Goal: Transaction & Acquisition: Purchase product/service

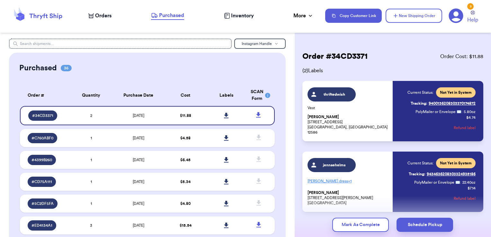
click at [103, 15] on span "Orders" at bounding box center [103, 16] width 16 height 8
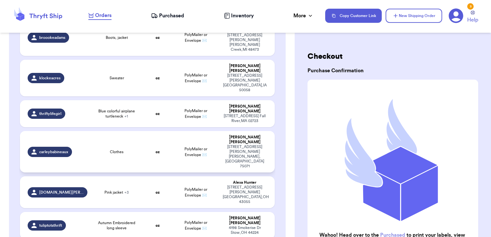
scroll to position [172, 0]
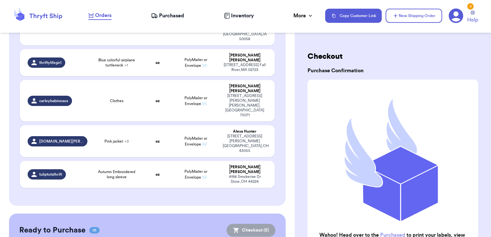
checkbox input "true"
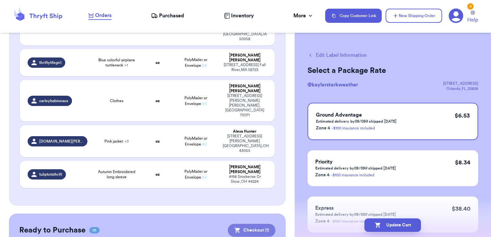
click at [249, 224] on button "Checkout ( 1 )" at bounding box center [252, 230] width 48 height 13
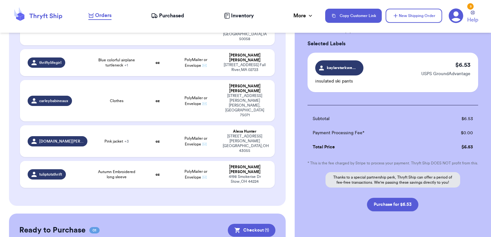
scroll to position [51, 0]
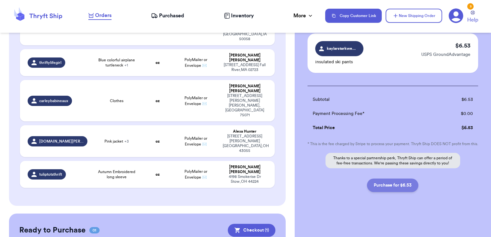
click at [376, 188] on button "Purchase for $6.53" at bounding box center [392, 184] width 51 height 13
checkbox input "false"
checkbox input "true"
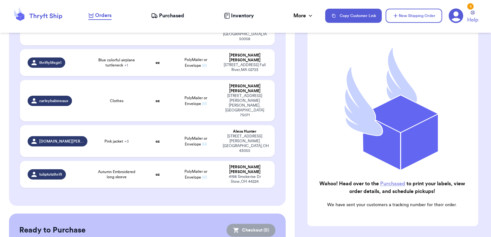
scroll to position [170, 0]
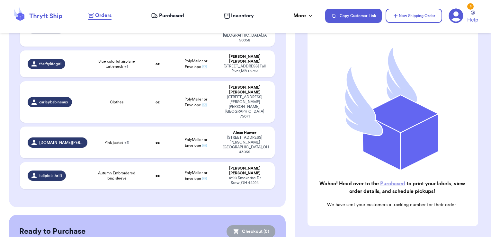
click at [388, 181] on link "Purchased" at bounding box center [392, 183] width 25 height 5
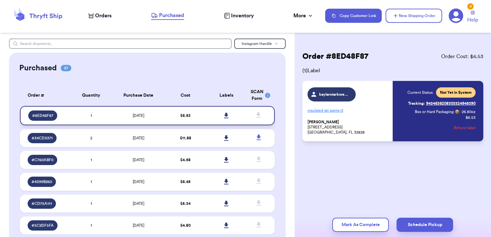
click at [224, 115] on icon at bounding box center [226, 115] width 4 height 5
